Goal: Obtain resource: Obtain resource

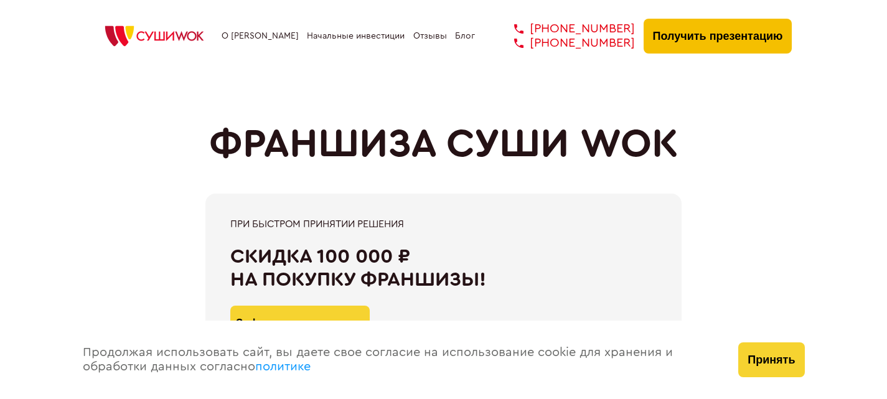
click at [725, 33] on button "Получить презентацию" at bounding box center [717, 36] width 149 height 35
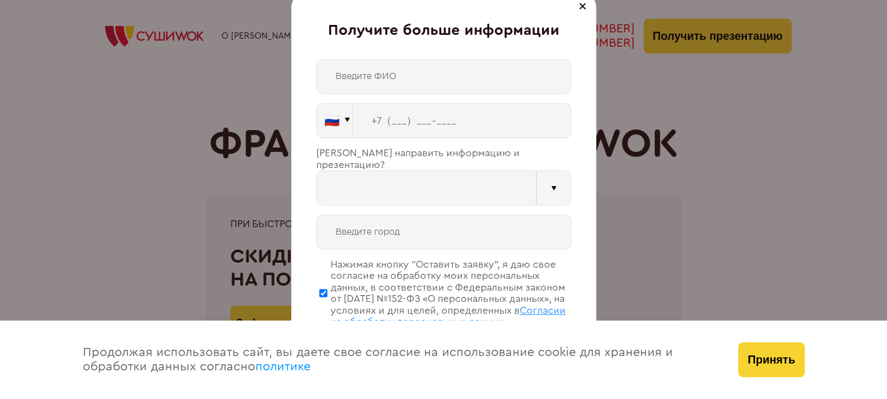
click at [407, 82] on input "text" at bounding box center [443, 76] width 255 height 35
click at [408, 76] on input "text" at bounding box center [443, 76] width 255 height 35
type input "[PERSON_NAME]"
type input "WhatsApp"
drag, startPoint x: 400, startPoint y: 114, endPoint x: 449, endPoint y: 116, distance: 48.6
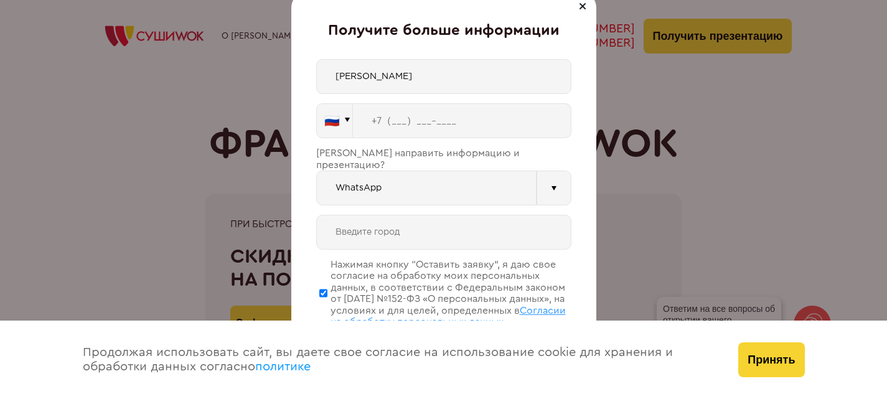
click at [402, 114] on input "tel" at bounding box center [462, 120] width 218 height 35
type input "[PHONE_NUMBER]"
type input "Кудрово"
type input "[PHONE_NUMBER]"
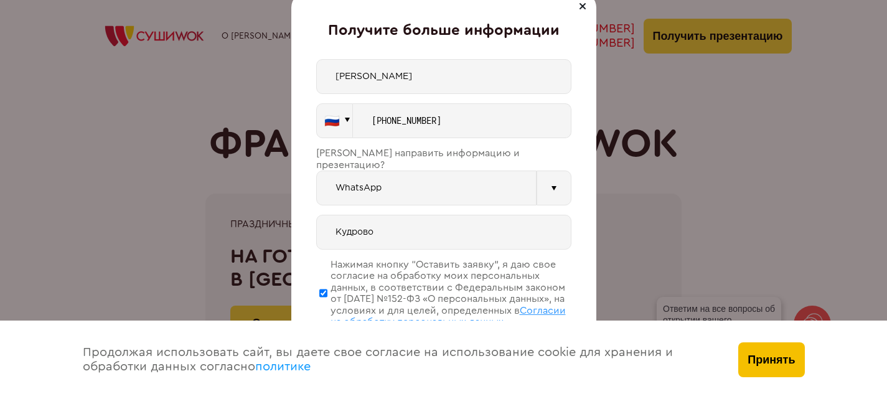
click at [768, 360] on button "Принять" at bounding box center [771, 359] width 66 height 35
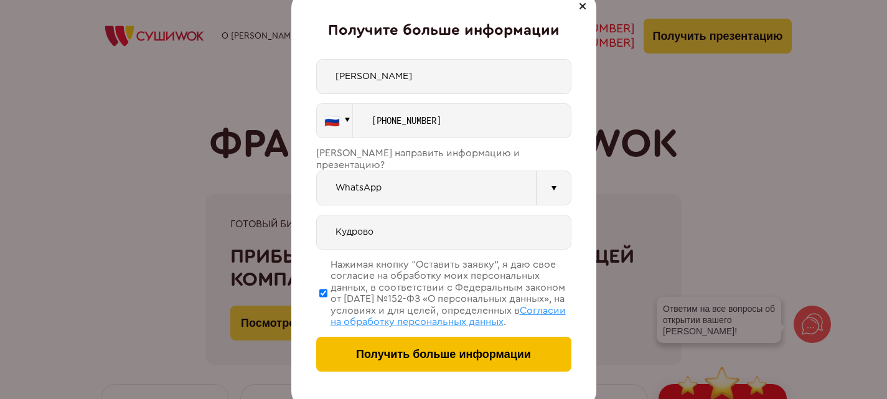
click at [436, 356] on span "Получить больше информации" at bounding box center [443, 354] width 175 height 13
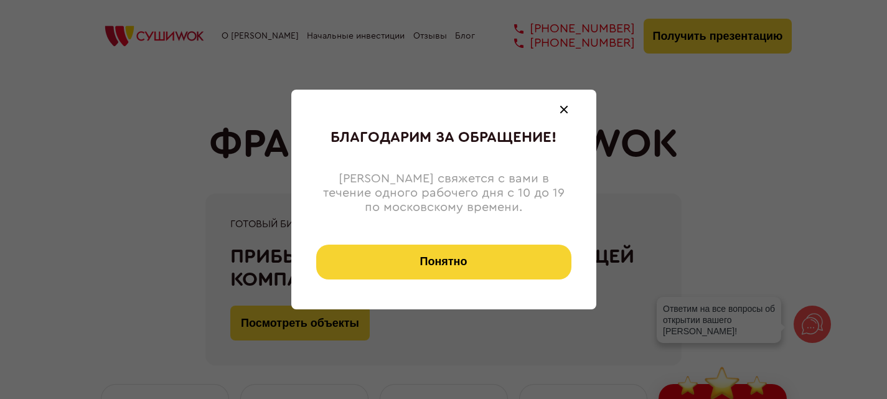
click at [567, 112] on span at bounding box center [563, 110] width 8 height 8
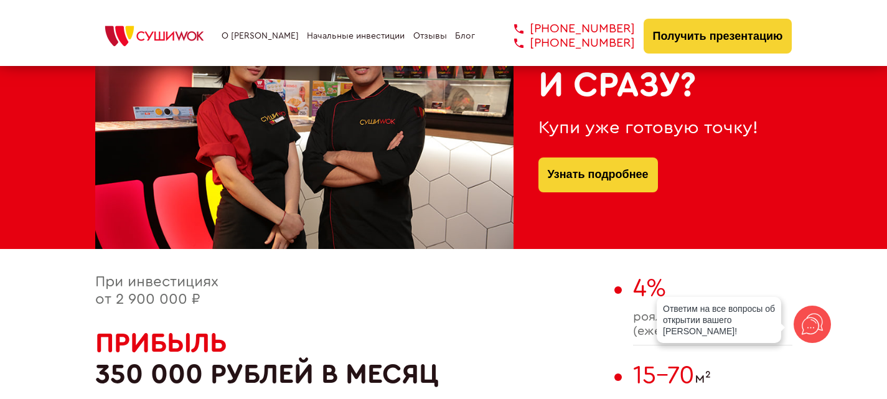
scroll to position [560, 0]
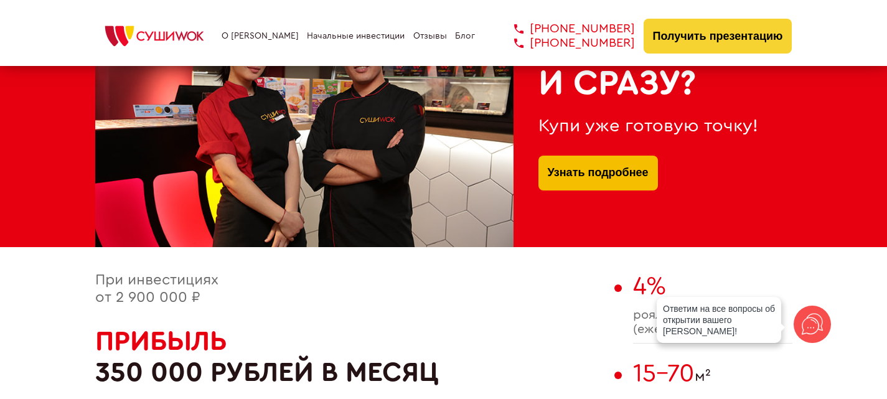
click at [645, 174] on link "Узнать подробнее" at bounding box center [598, 173] width 101 height 35
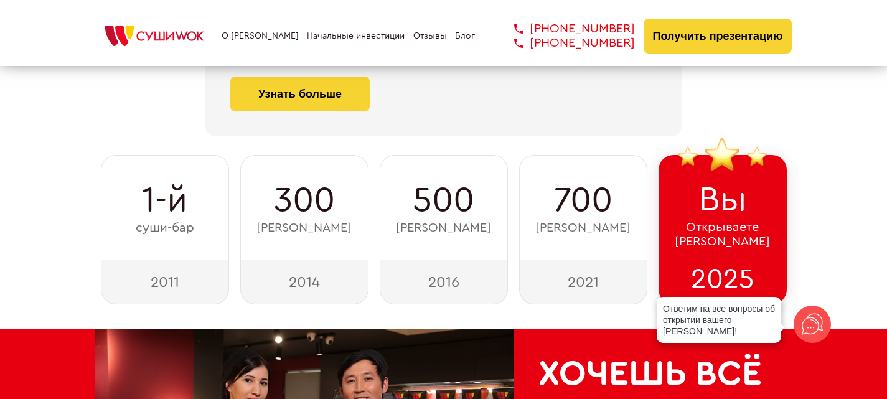
scroll to position [0, 0]
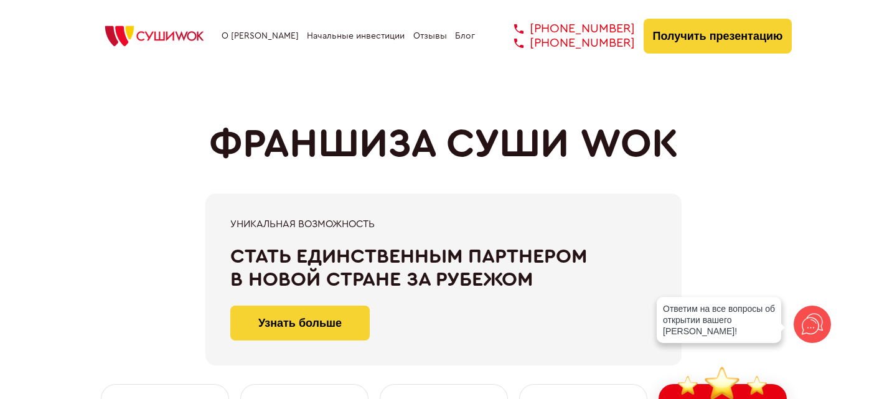
click at [254, 37] on link "О [PERSON_NAME]" at bounding box center [259, 36] width 77 height 10
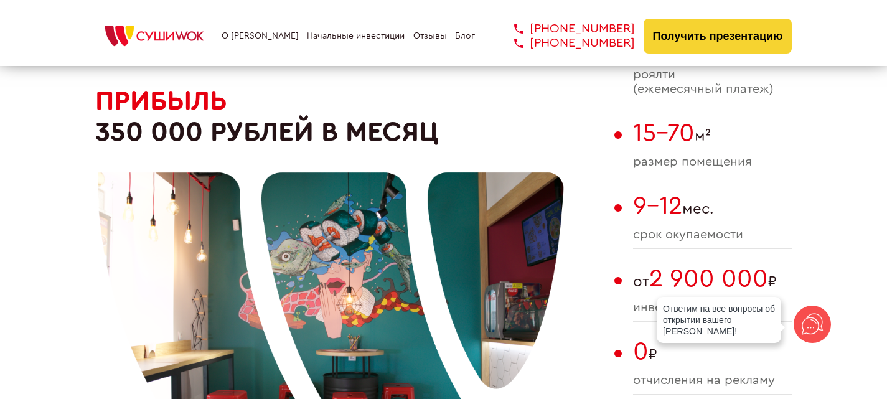
scroll to position [871, 0]
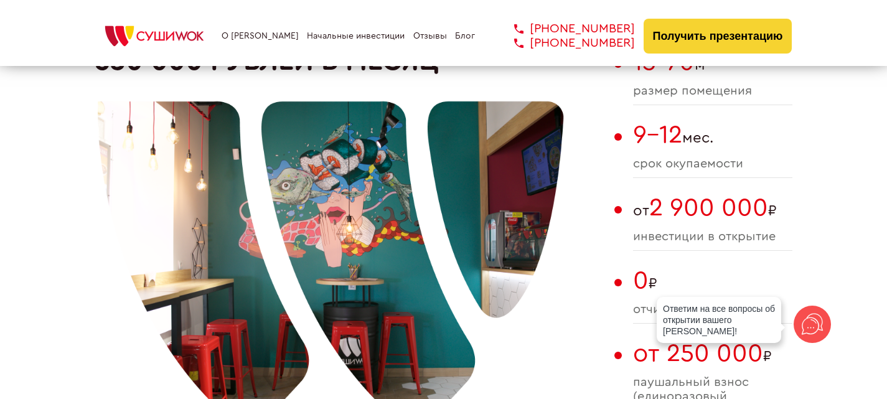
drag, startPoint x: 795, startPoint y: 211, endPoint x: 635, endPoint y: 210, distance: 159.9
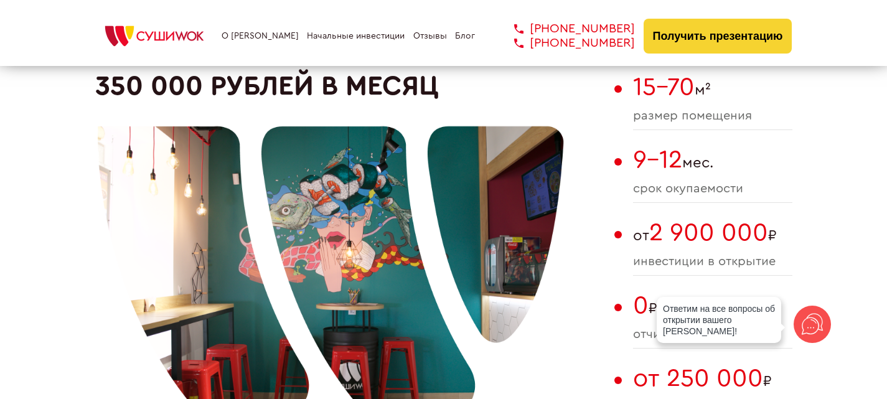
scroll to position [809, 0]
